Goal: Task Accomplishment & Management: Complete application form

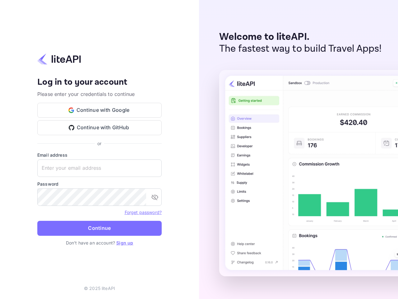
click at [199, 149] on div "Welcome to liteAPI. The fastest way to build Travel Apps!" at bounding box center [298, 149] width 199 height 299
click at [100, 110] on button "Continue with Google" at bounding box center [99, 110] width 124 height 15
click at [100, 128] on button "Continue with GitHub" at bounding box center [99, 127] width 124 height 15
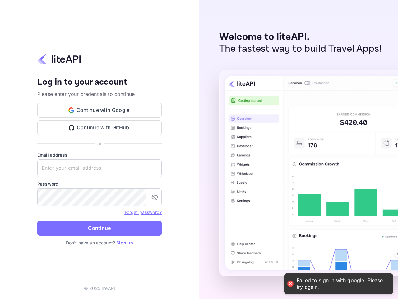
click at [100, 168] on input "text" at bounding box center [99, 167] width 124 height 17
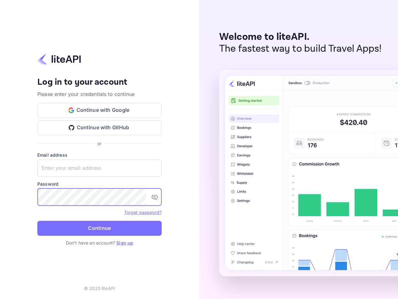
click at [155, 197] on icon "toggle password visibility" at bounding box center [154, 196] width 7 height 7
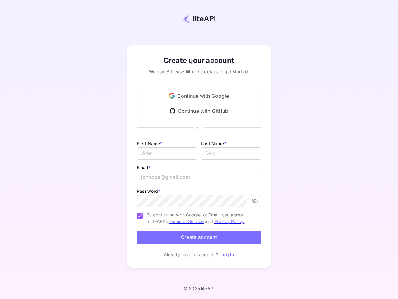
click at [199, 149] on div "First Name * ​ Last Name * ​" at bounding box center [199, 151] width 124 height 24
click at [199, 96] on div "Continue with Google" at bounding box center [199, 96] width 124 height 12
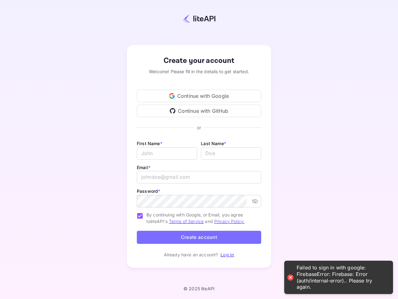
click at [199, 111] on div "Continue with GitHub" at bounding box center [199, 111] width 124 height 12
